Goal: Transaction & Acquisition: Purchase product/service

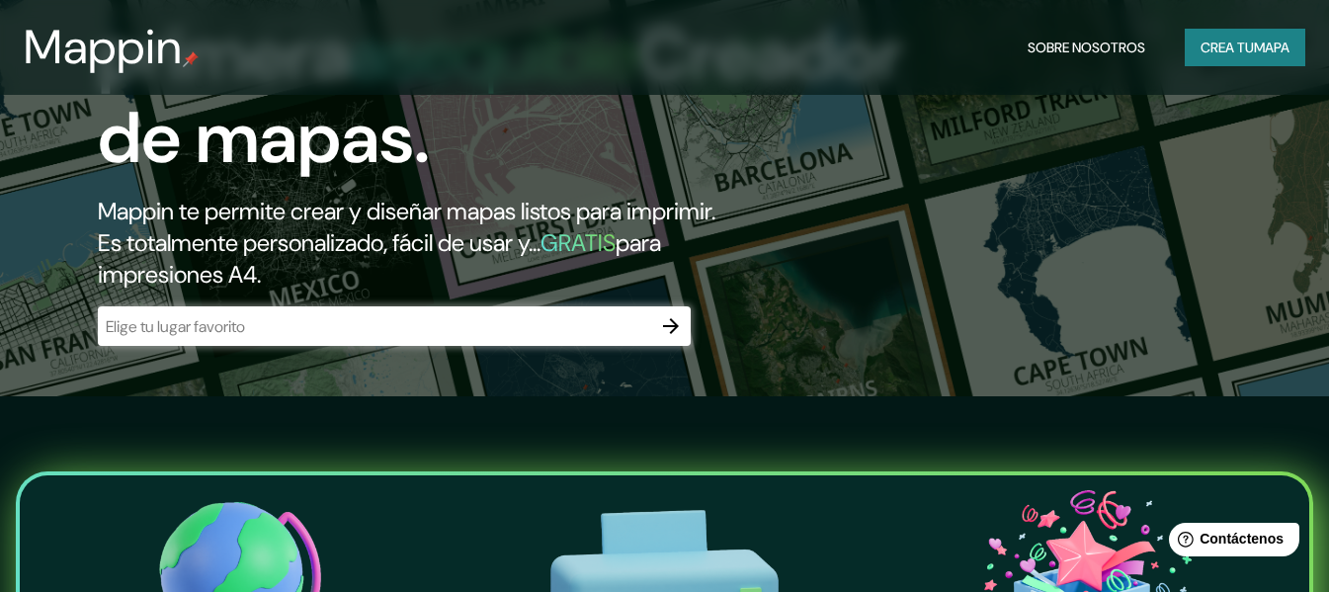
scroll to position [198, 0]
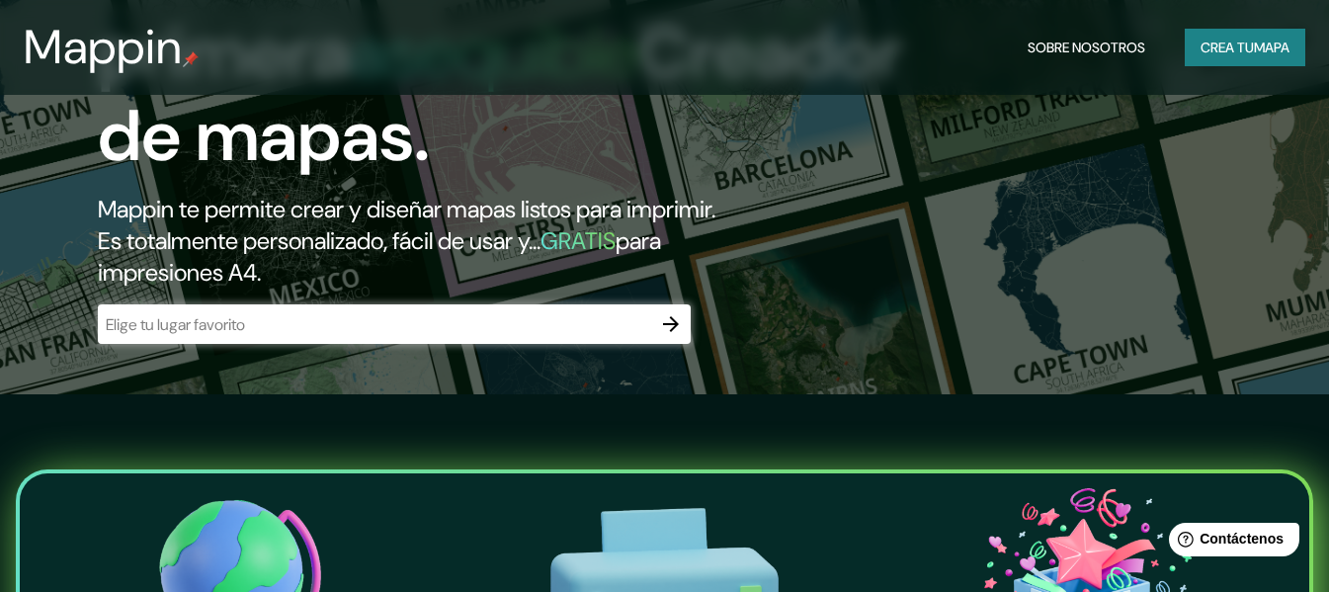
click at [277, 336] on input "text" at bounding box center [374, 324] width 553 height 23
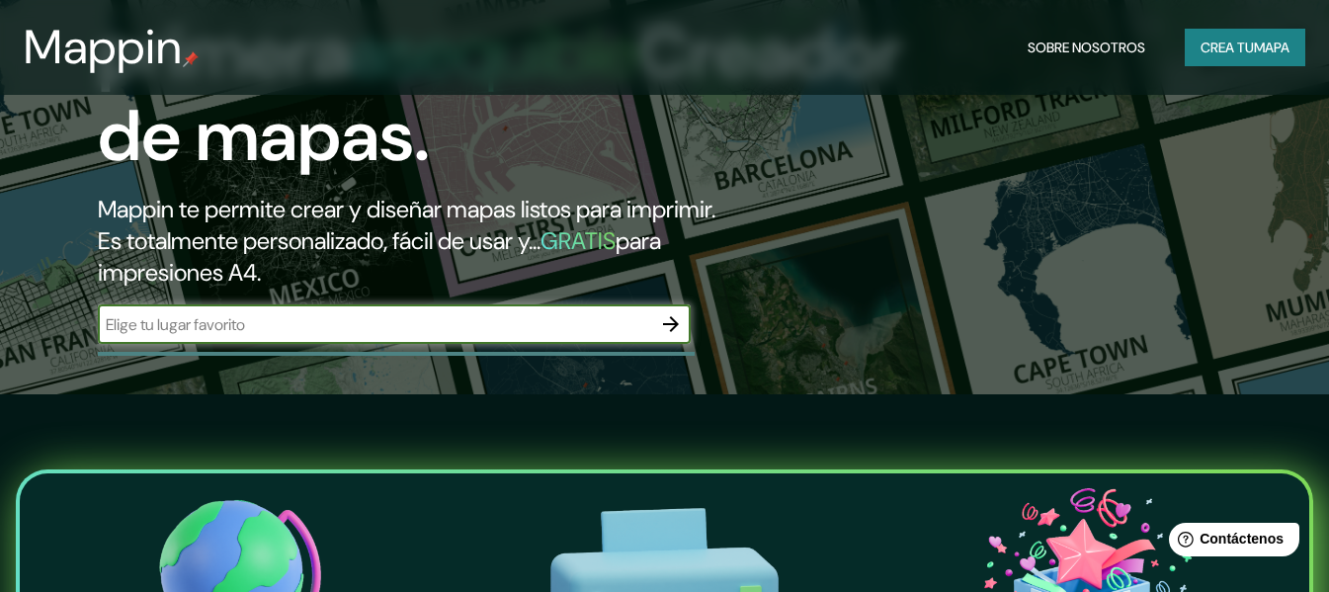
type input "6 Primavera, Cuernavaca, Morelos"
click at [677, 336] on icon "button" at bounding box center [671, 324] width 24 height 24
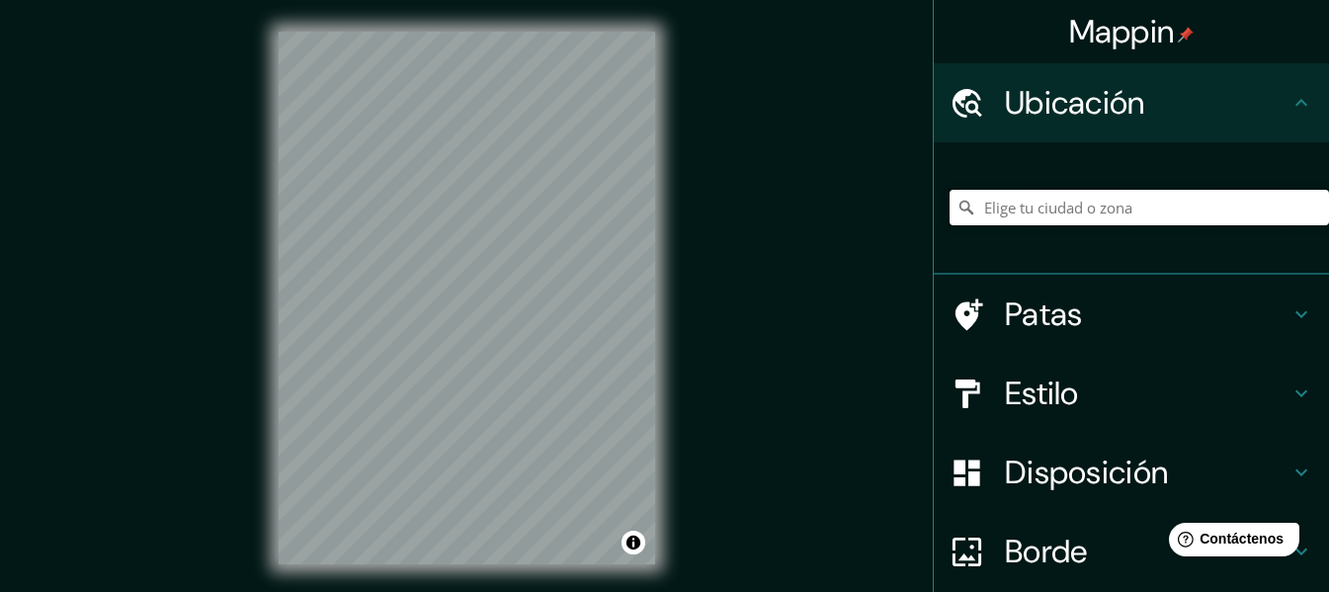
click at [1058, 197] on input "Elige tu ciudad o zona" at bounding box center [1140, 208] width 380 height 36
paste input "Autopista del Sol, Colonia Campo Sotelo; Temixco, Morelos."
click at [998, 211] on input "Temixco, Morelos, México" at bounding box center [1140, 208] width 380 height 36
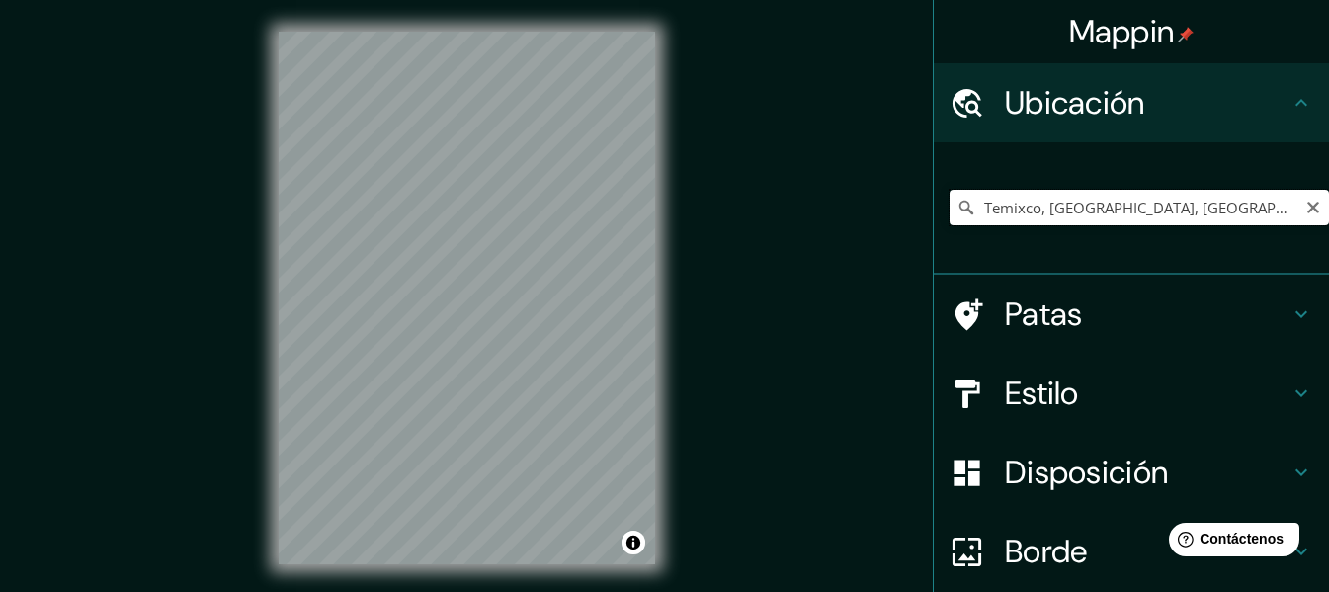
paste input "Autopista del Sol, Colonia Campo Sotelo; Temixco, Morelos."
click at [1166, 204] on input "Temixco, Morelos, México" at bounding box center [1140, 208] width 380 height 36
drag, startPoint x: 1166, startPoint y: 204, endPoint x: 775, endPoint y: 222, distance: 391.8
click at [775, 222] on div "Mappin Ubicación Temixco, Morelos, México Temixco Morelos, México Morelos Méxic…" at bounding box center [664, 314] width 1329 height 628
type input "Cuernavaca, Morelos, México"
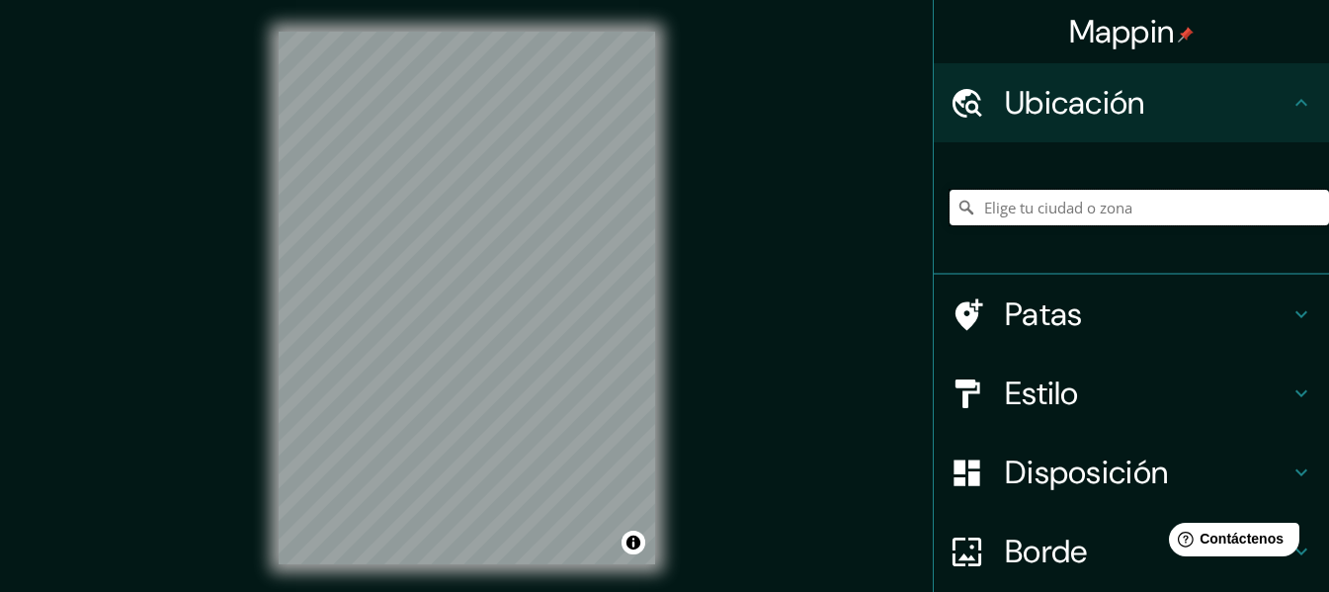
click at [1046, 204] on input "Elige tu ciudad o zona" at bounding box center [1140, 208] width 380 height 36
click at [1052, 222] on input "Elige tu ciudad o zona" at bounding box center [1140, 208] width 380 height 36
paste input "Autopista del Sol, Colonia Campo Sotelo; Temixco, Morelos."
type input "Temixco, Morelos, México"
click at [434, 591] on html "Mappin Ubicación Temixco, Morelos, México Temixco Morelos, México Sol Condado d…" at bounding box center [664, 296] width 1329 height 592
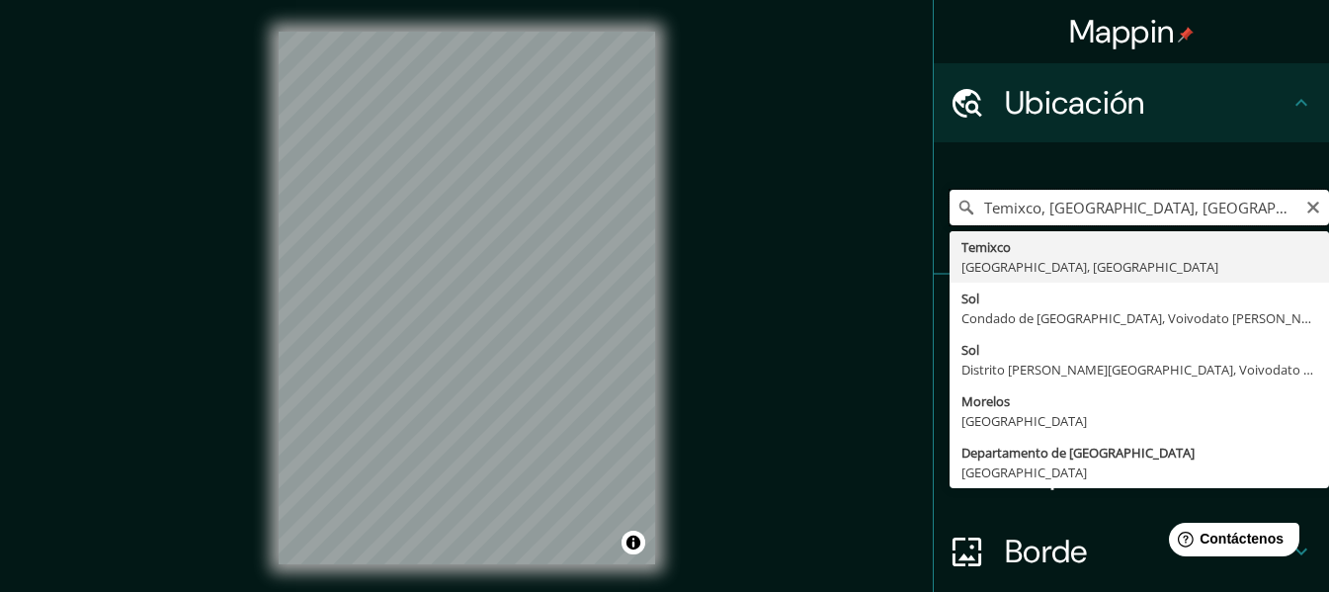
click at [1081, 199] on input "Temixco, Morelos, México" at bounding box center [1140, 208] width 380 height 36
drag, startPoint x: 1190, startPoint y: 199, endPoint x: 900, endPoint y: 204, distance: 289.6
click at [896, 204] on div "Mappin Ubicación Temixco, Morelos, México Temixco Morelos, México Sol Condado d…" at bounding box center [664, 314] width 1329 height 628
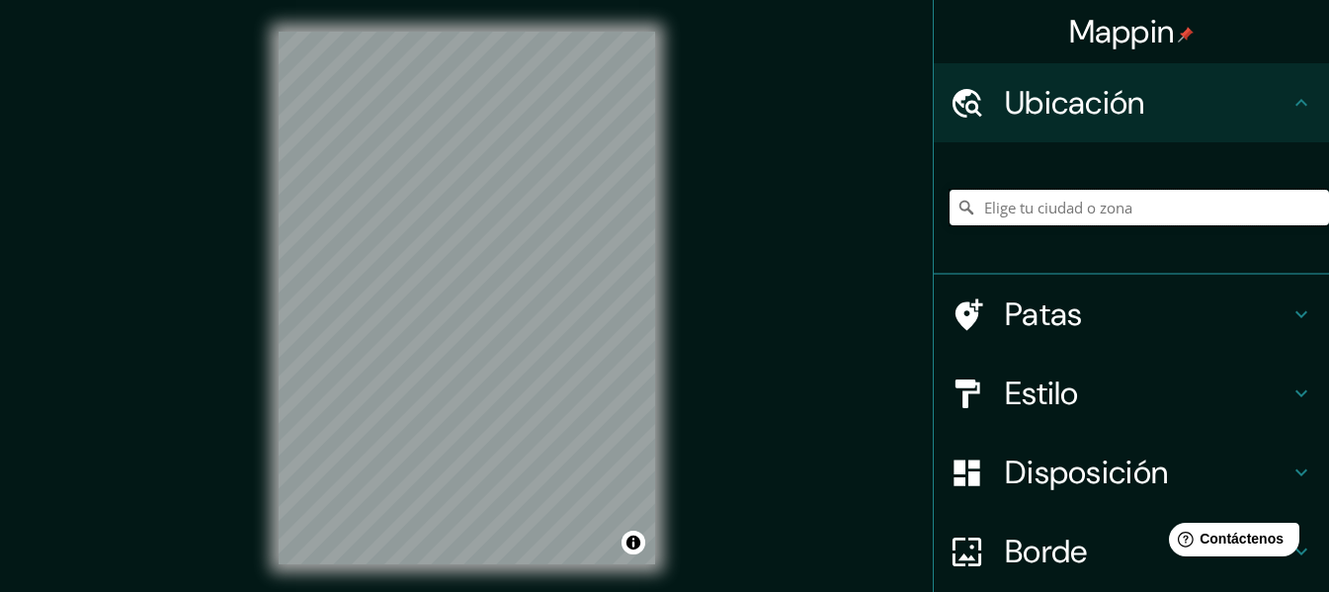
paste input "Autopista del Sol, Colonia Campo Sotelo; Temixco, Morelos."
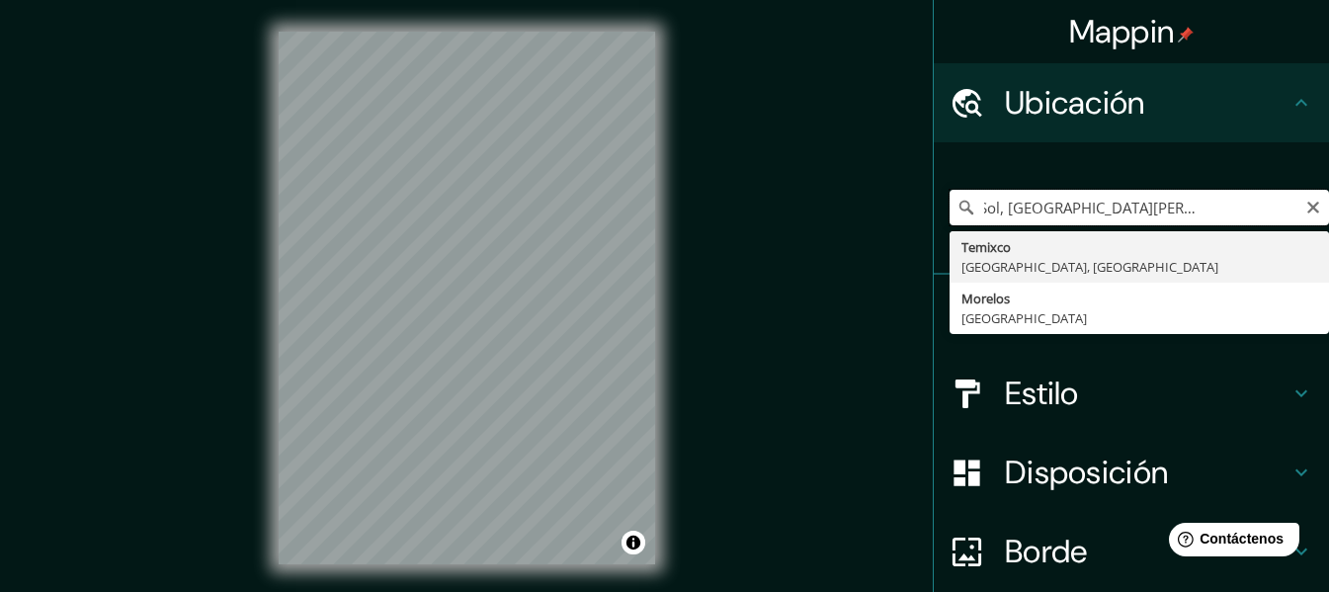
type input "Temixco, Morelos, México"
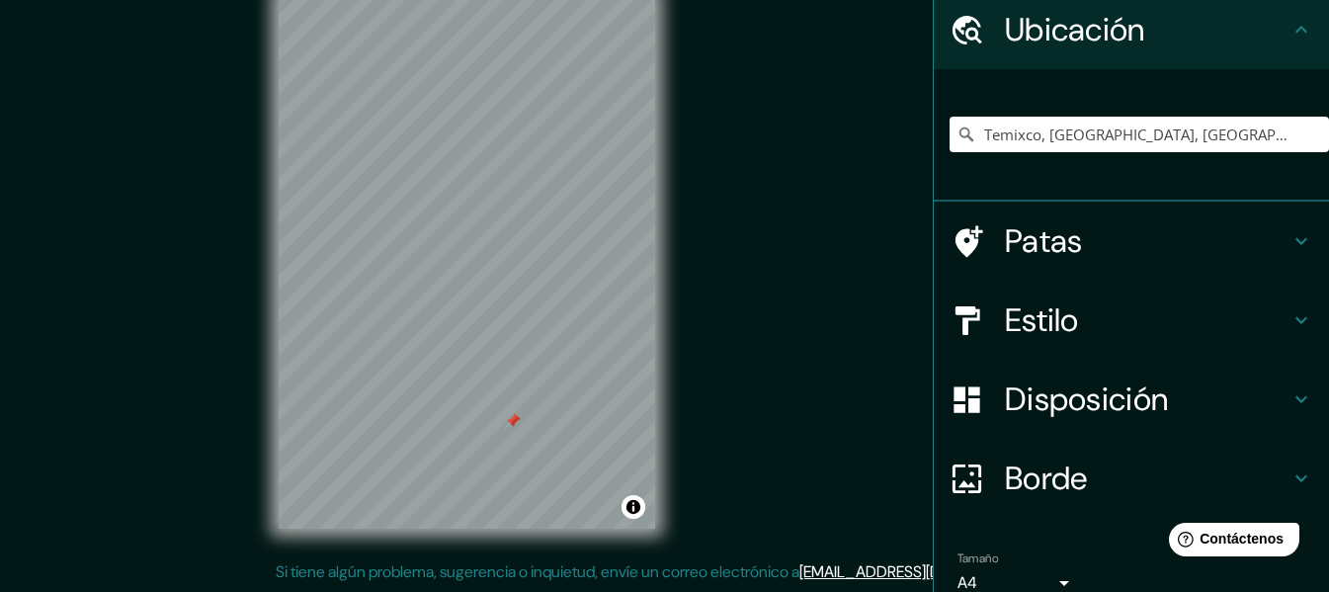
scroll to position [165, 0]
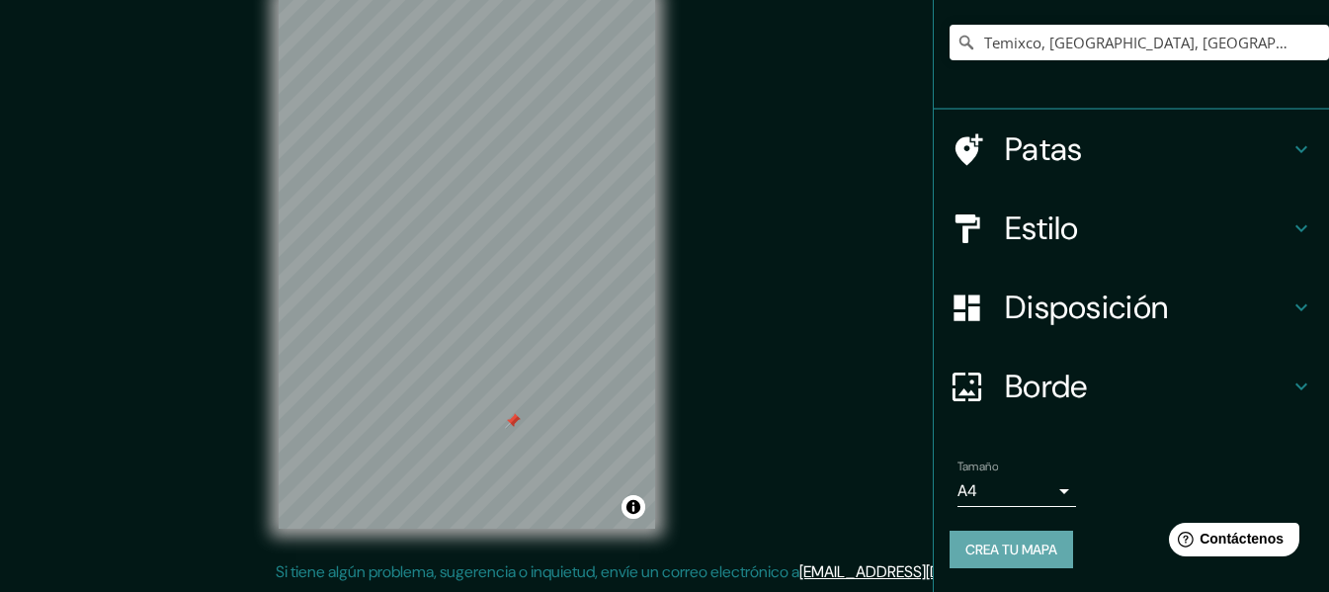
click at [1027, 549] on font "Crea tu mapa" at bounding box center [1012, 550] width 92 height 18
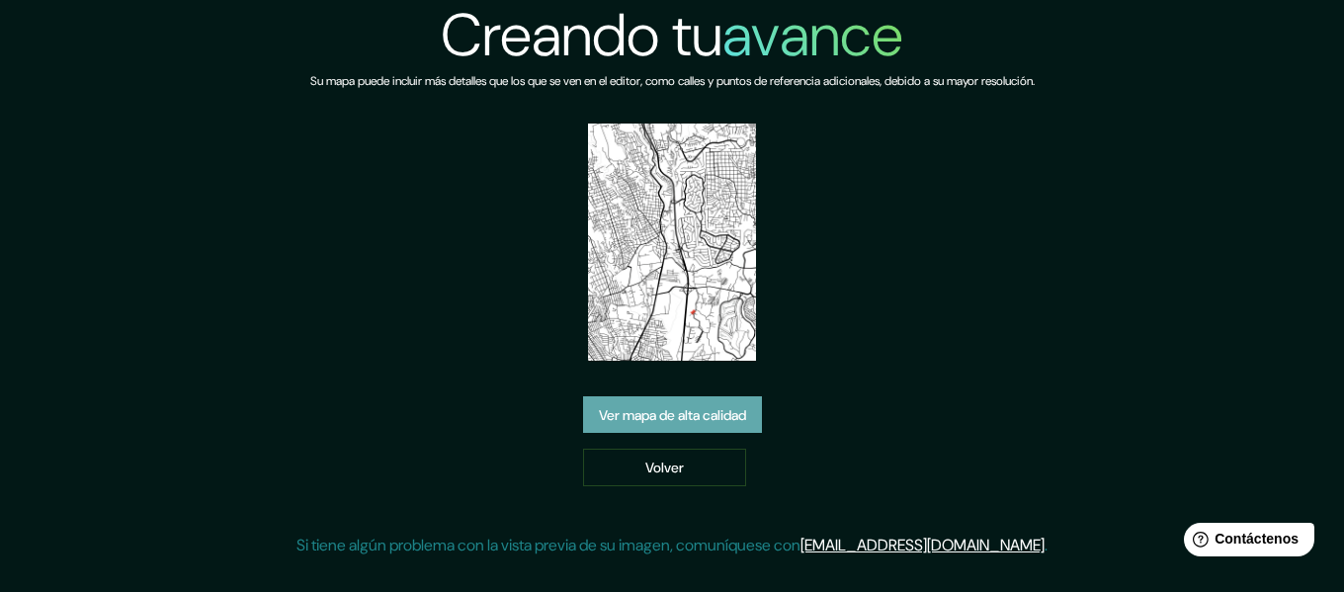
click at [655, 422] on font "Ver mapa de alta calidad" at bounding box center [672, 415] width 147 height 18
